Goal: Check status

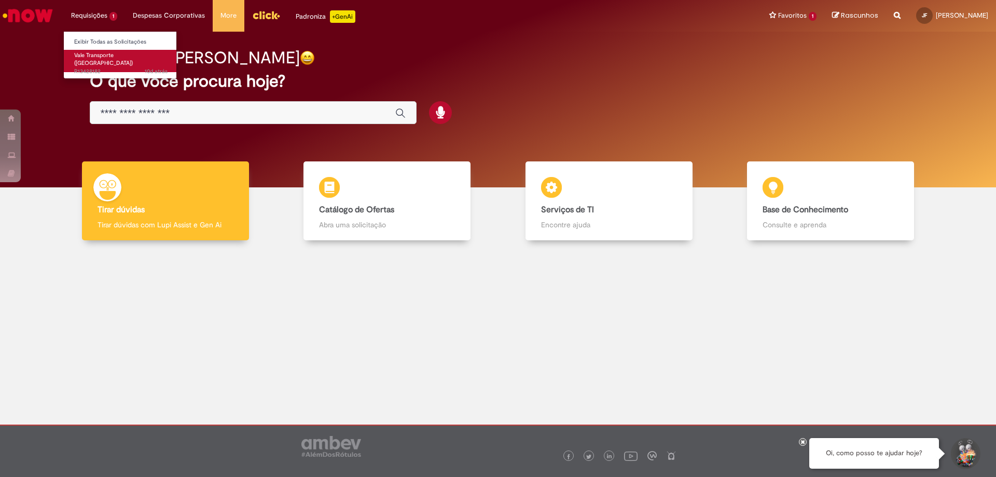
click at [101, 67] on span "10d atrás 10 dias atrás R13428182" at bounding box center [120, 71] width 93 height 8
click at [104, 67] on span "10d atrás 10 dias atrás R13428182" at bounding box center [120, 71] width 93 height 8
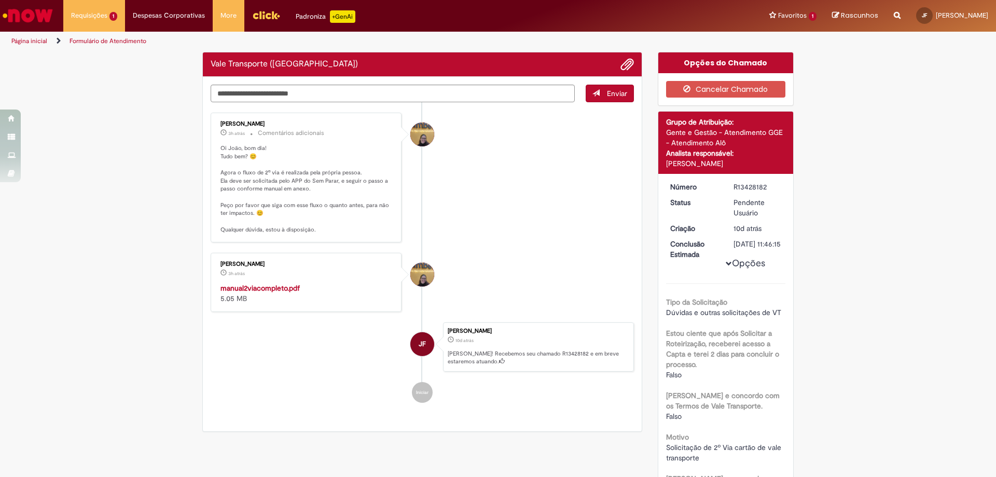
click at [251, 186] on p "Oi João, bom dia! Tudo bem? 😊 Agora o fluxo de 2ª via é realizada pela própria …" at bounding box center [306, 189] width 173 height 90
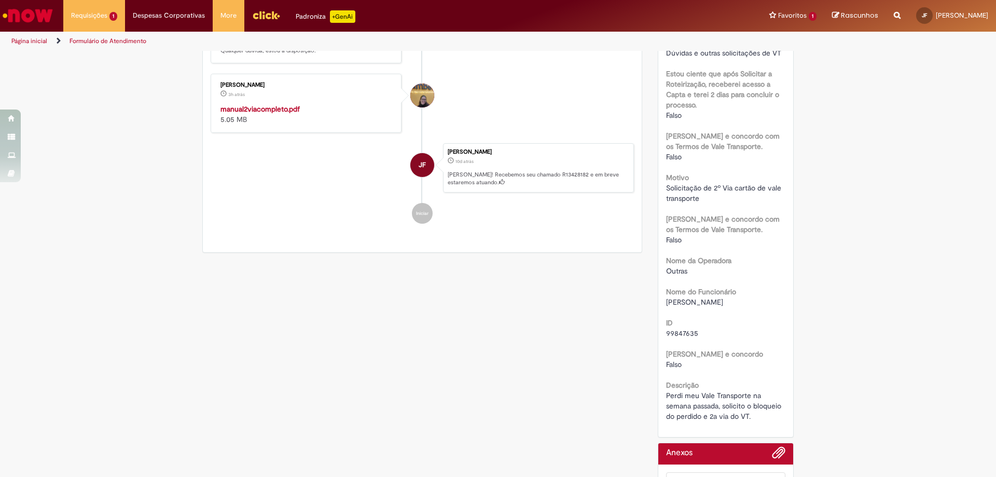
scroll to position [348, 0]
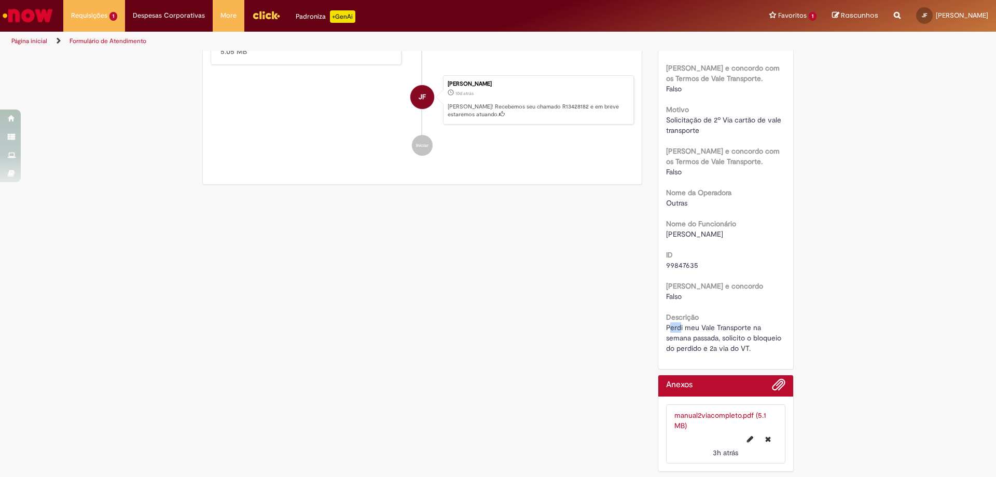
drag, startPoint x: 668, startPoint y: 330, endPoint x: 677, endPoint y: 325, distance: 10.7
click at [677, 325] on span "Perdi meu Vale Transporte na semana passada, solicito o bloqueio do perdido e 2…" at bounding box center [724, 338] width 117 height 30
click at [683, 338] on span "Perdi meu Vale Transporte na semana passada, solicito o bloqueio do perdido e 2…" at bounding box center [724, 338] width 117 height 30
drag, startPoint x: 678, startPoint y: 334, endPoint x: 709, endPoint y: 326, distance: 31.6
click at [709, 326] on span "Perdi meu Vale Transporte na semana passada, solicito o bloqueio do perdido e 2…" at bounding box center [724, 338] width 117 height 30
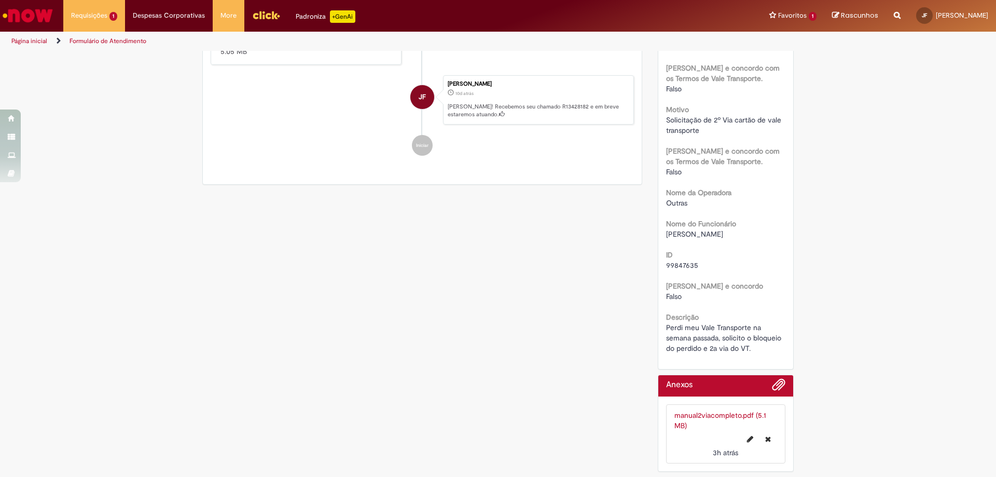
click at [698, 332] on div "Perdi meu Vale Transporte na semana passada, solicito o bloqueio do perdido e 2…" at bounding box center [726, 337] width 120 height 31
drag, startPoint x: 709, startPoint y: 347, endPoint x: 741, endPoint y: 348, distance: 32.7
click at [741, 348] on span "Perdi meu Vale Transporte na semana passada, solicito o bloqueio do perdido e 2…" at bounding box center [724, 338] width 117 height 30
click at [752, 345] on div "Perdi meu Vale Transporte na semana passada, solicito o bloqueio do perdido e 2…" at bounding box center [726, 337] width 120 height 31
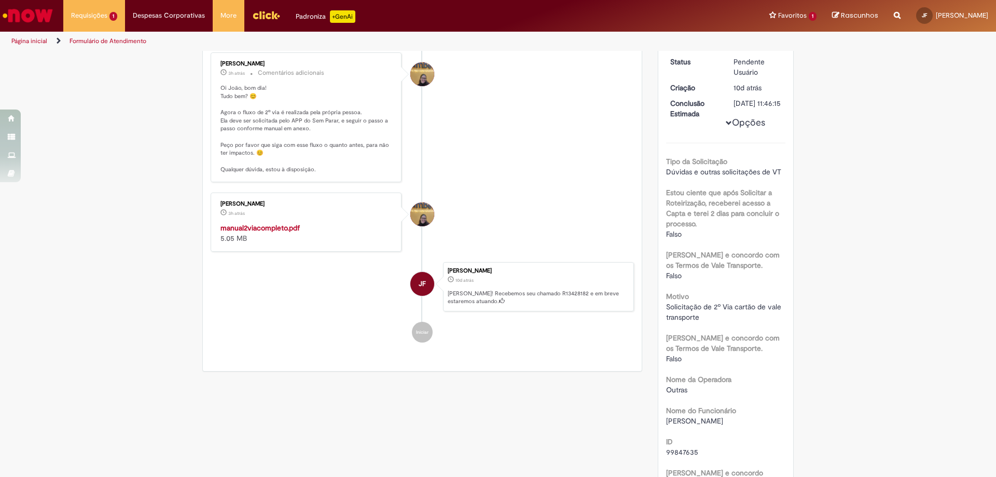
scroll to position [0, 0]
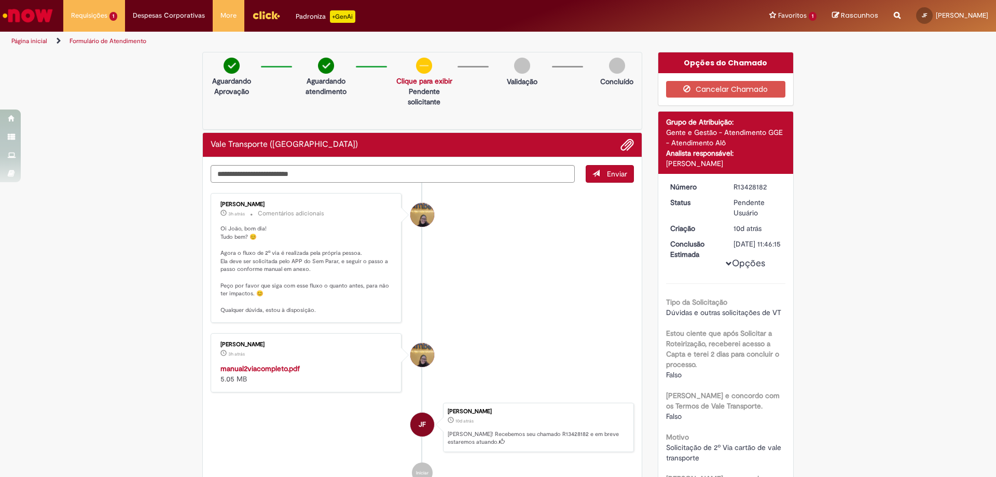
click at [290, 367] on strong "manual2viacompleto.pdf" at bounding box center [259, 368] width 79 height 9
